Goal: Check status

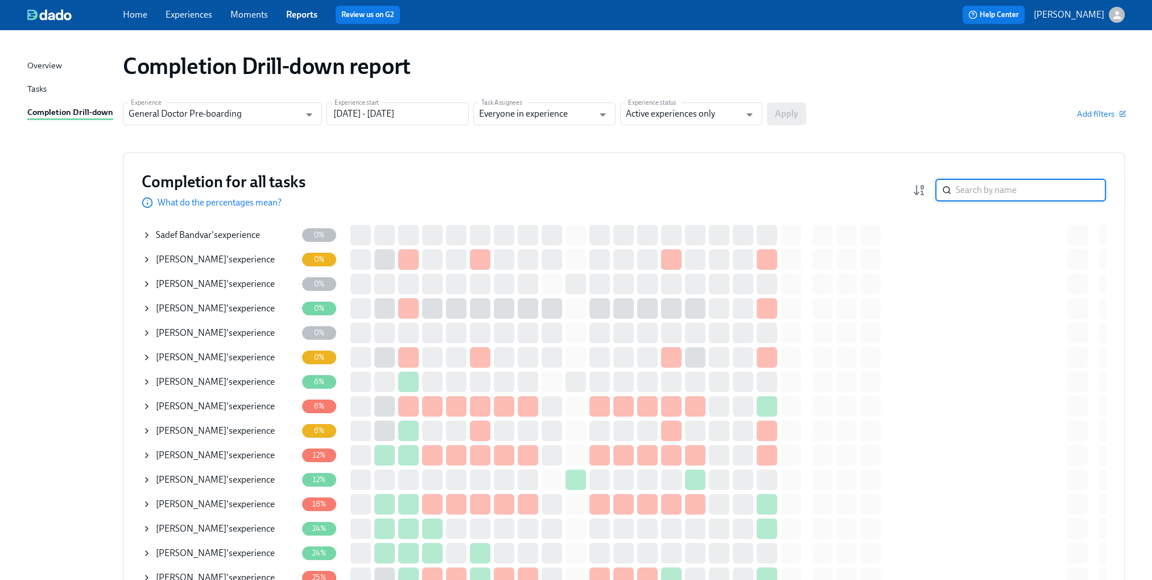
click at [978, 191] on input "search" at bounding box center [1031, 190] width 150 height 23
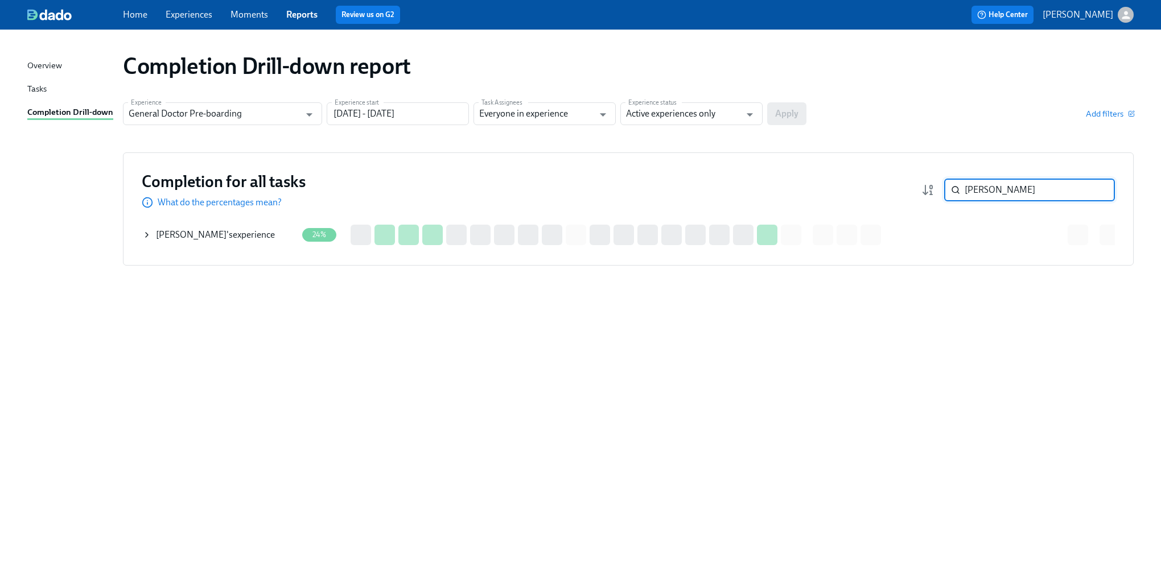
type input "[PERSON_NAME]"
click at [149, 237] on icon at bounding box center [146, 234] width 9 height 9
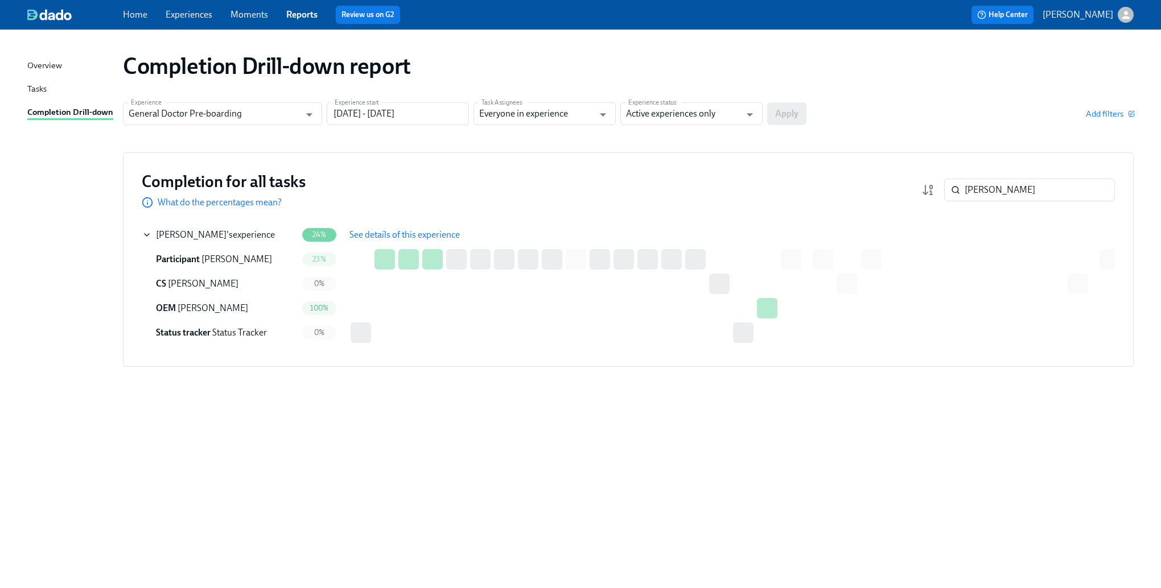
click at [431, 236] on span "See details of this experience" at bounding box center [404, 234] width 110 height 11
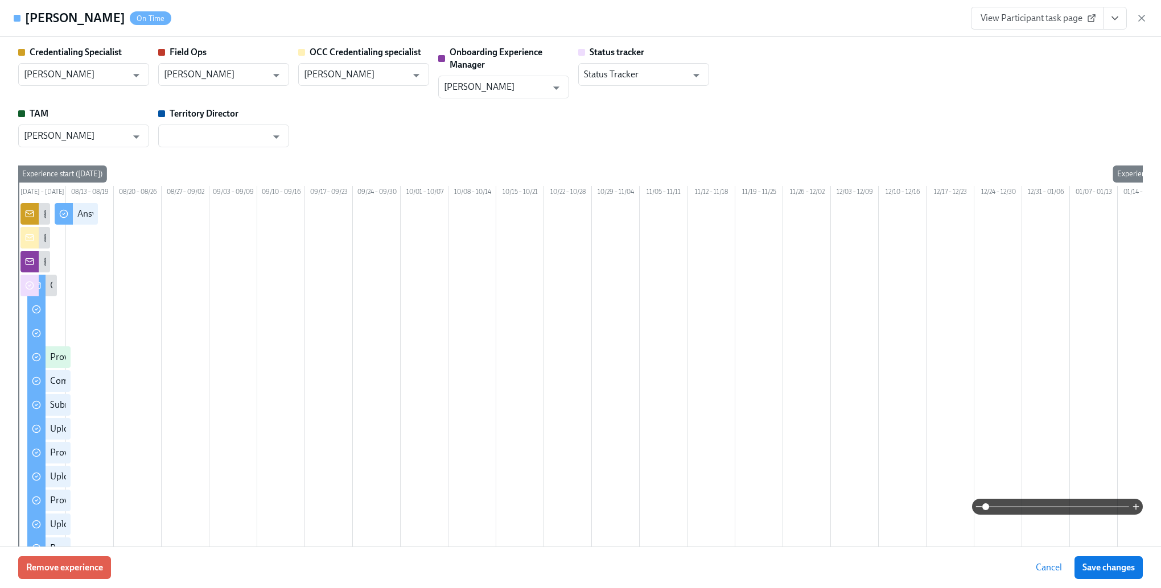
type input "[PERSON_NAME]"
type input "Status Tracker"
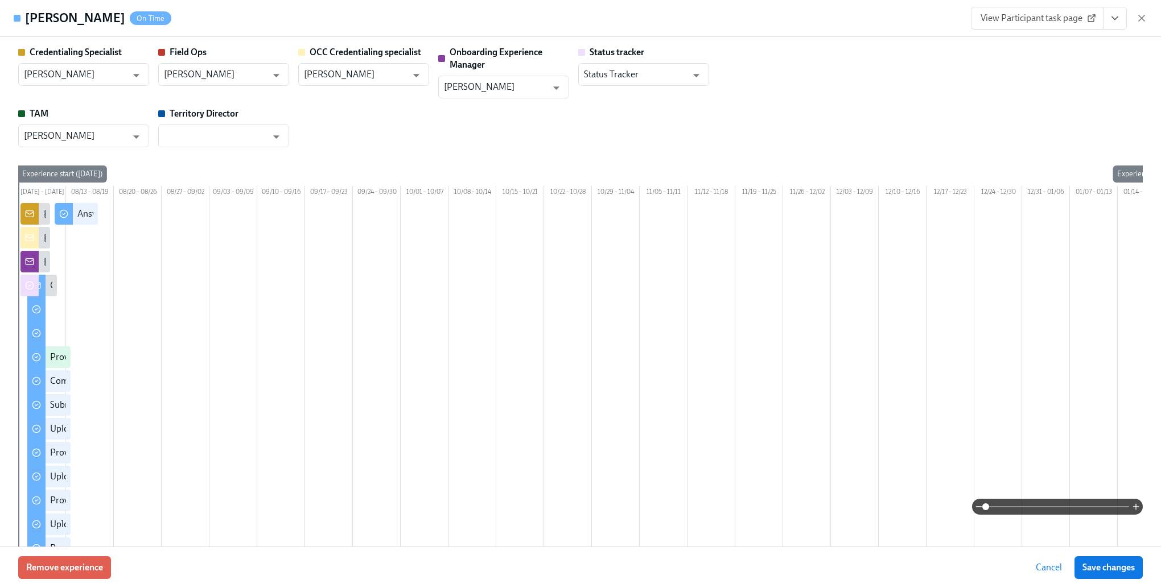
type input "[PERSON_NAME]"
